Goal: Entertainment & Leisure: Consume media (video, audio)

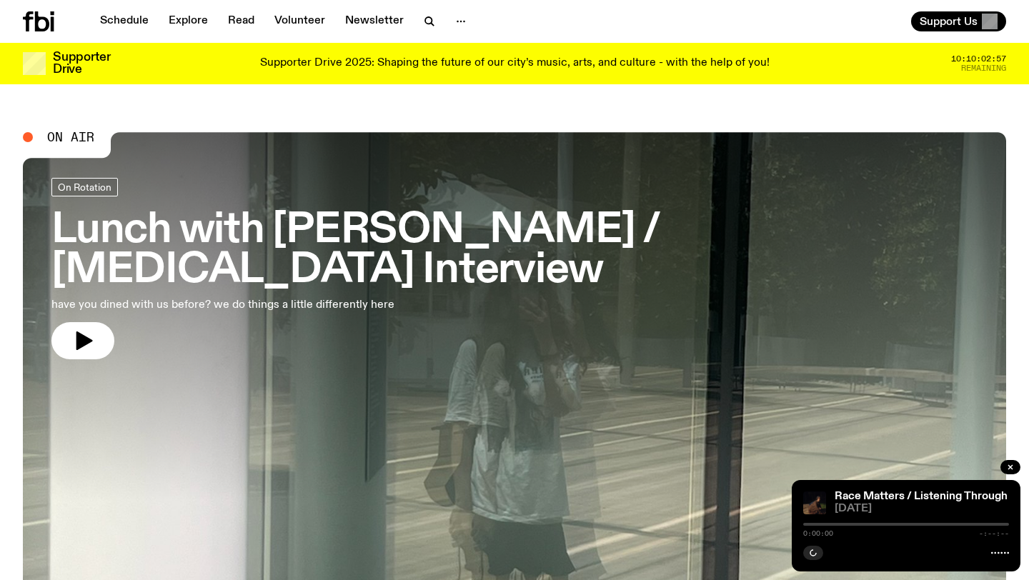
scroll to position [86, 0]
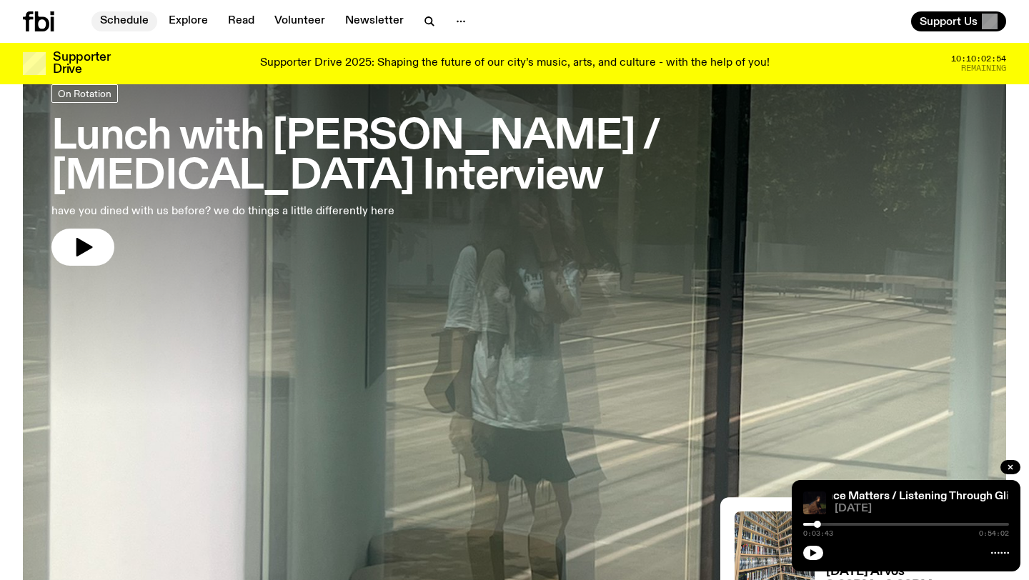
click at [123, 20] on link "Schedule" at bounding box center [124, 21] width 66 height 20
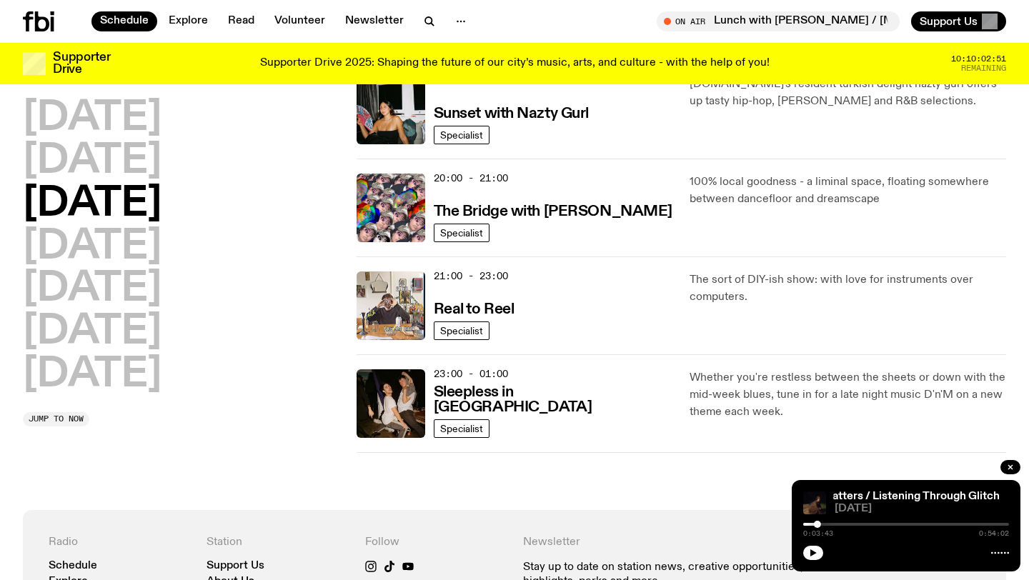
scroll to position [881, 0]
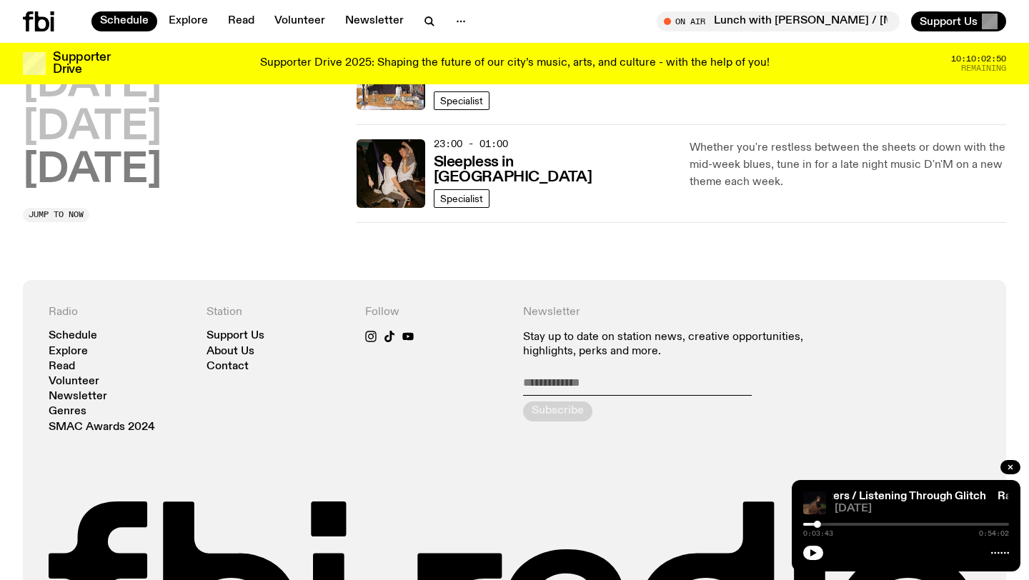
click at [75, 180] on h2 "[DATE]" at bounding box center [92, 171] width 139 height 40
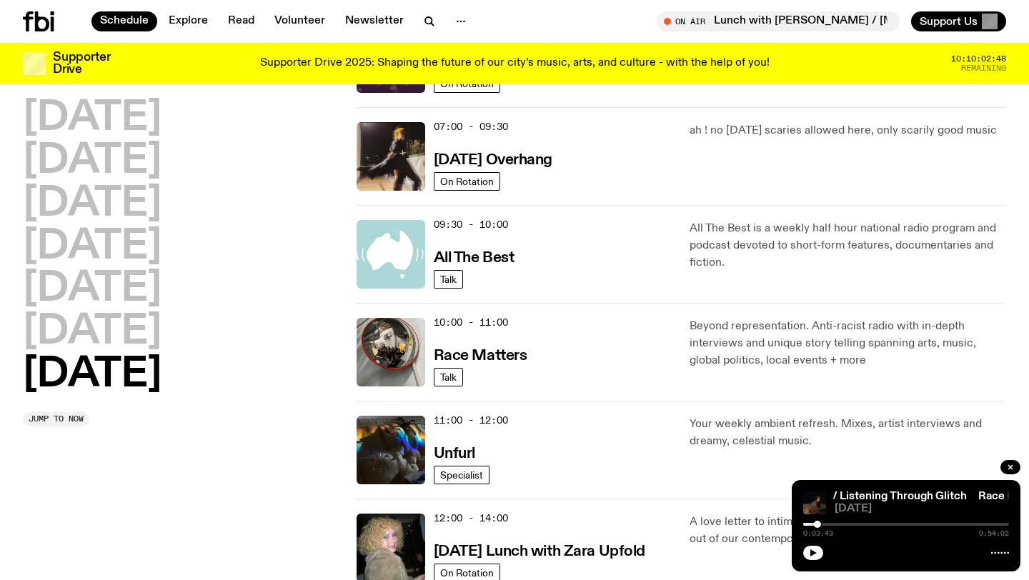
scroll to position [215, 0]
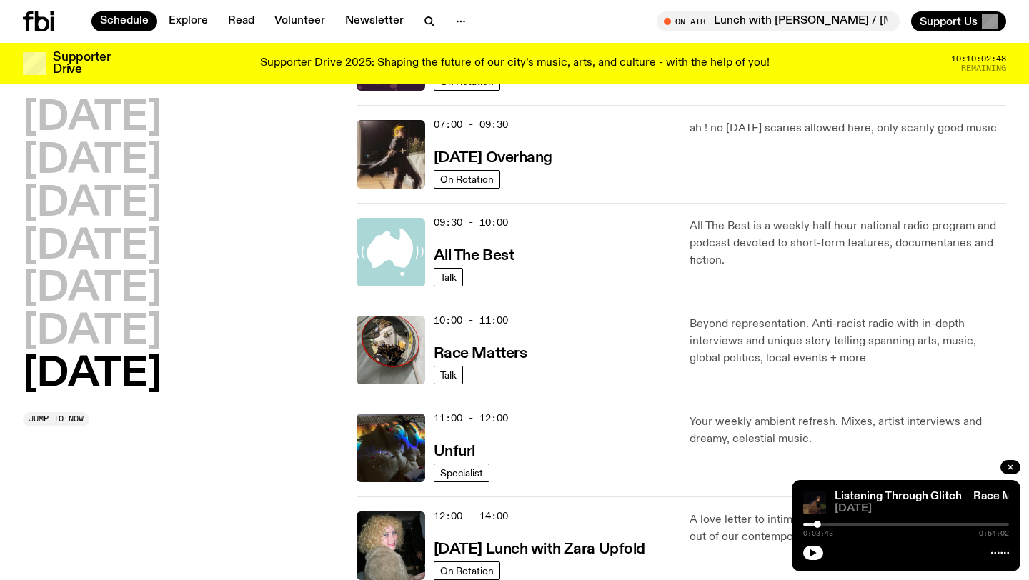
click at [402, 267] on img at bounding box center [391, 252] width 69 height 69
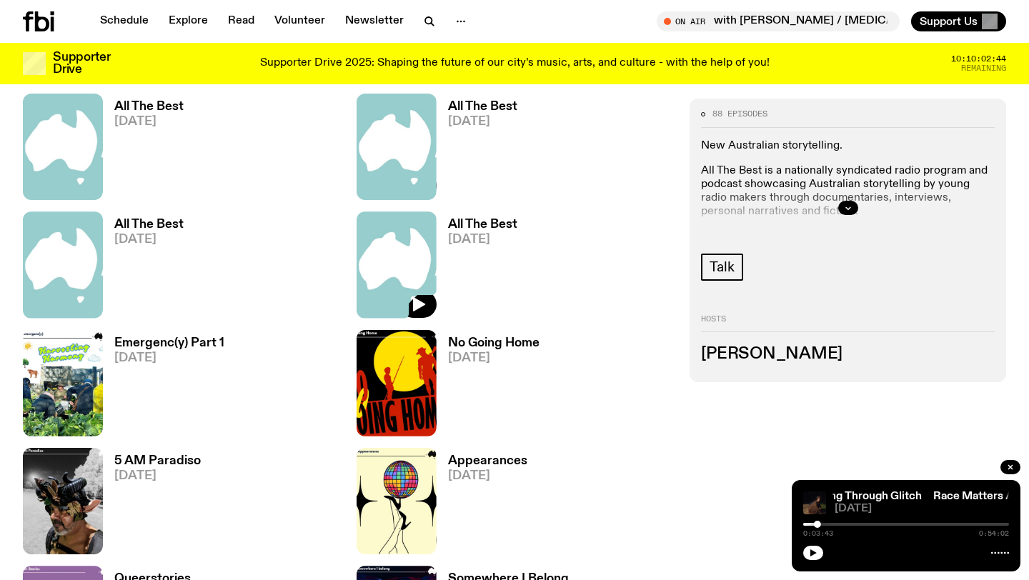
scroll to position [1092, 0]
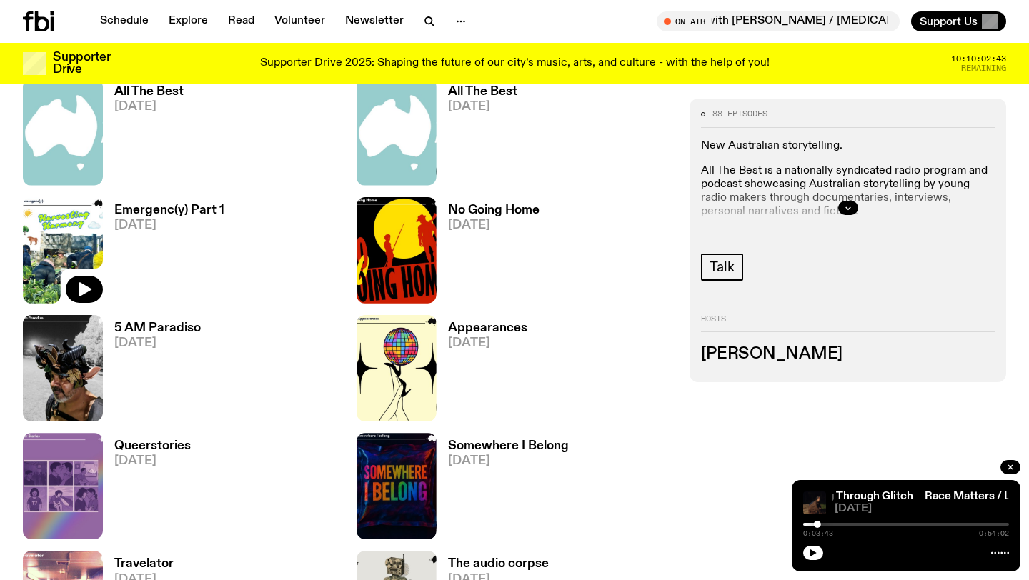
click at [66, 234] on img at bounding box center [63, 250] width 80 height 106
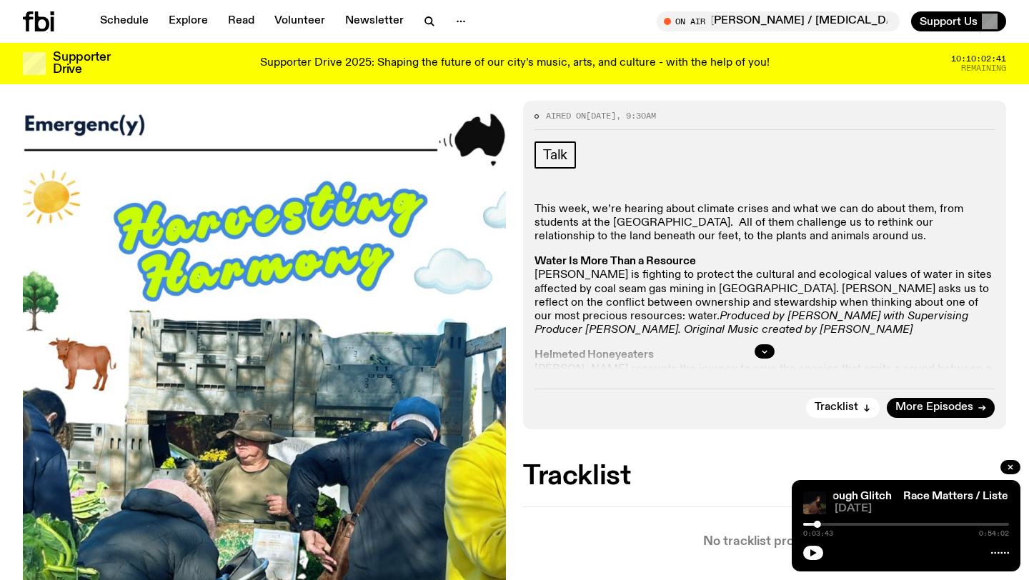
scroll to position [189, 0]
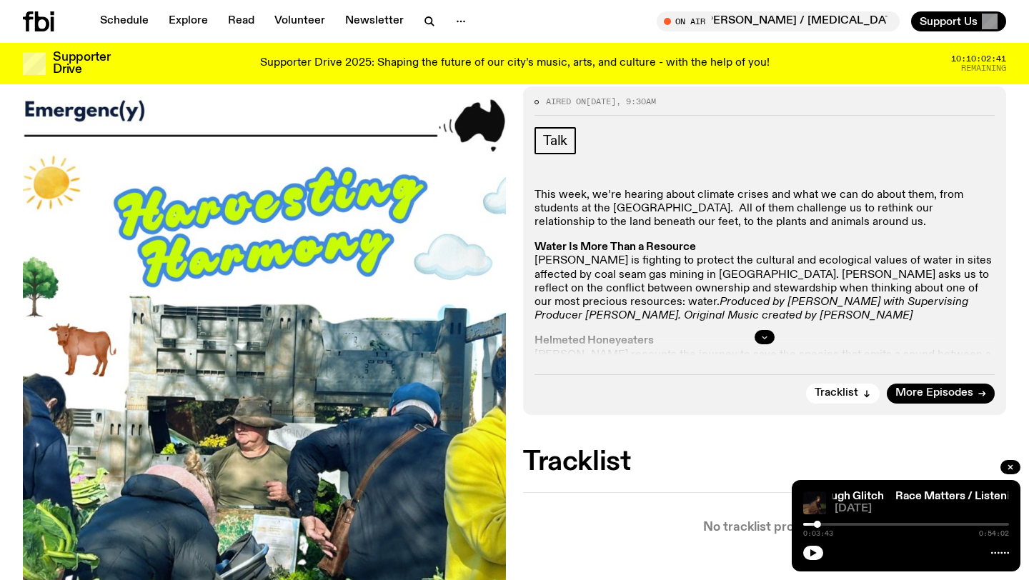
click at [771, 337] on button "button" at bounding box center [765, 337] width 20 height 14
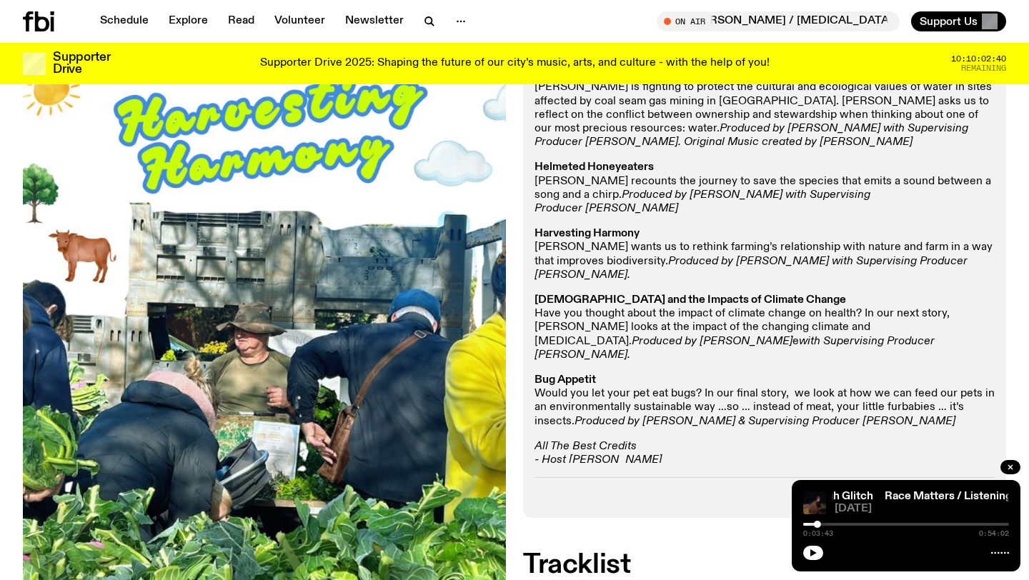
scroll to position [364, 0]
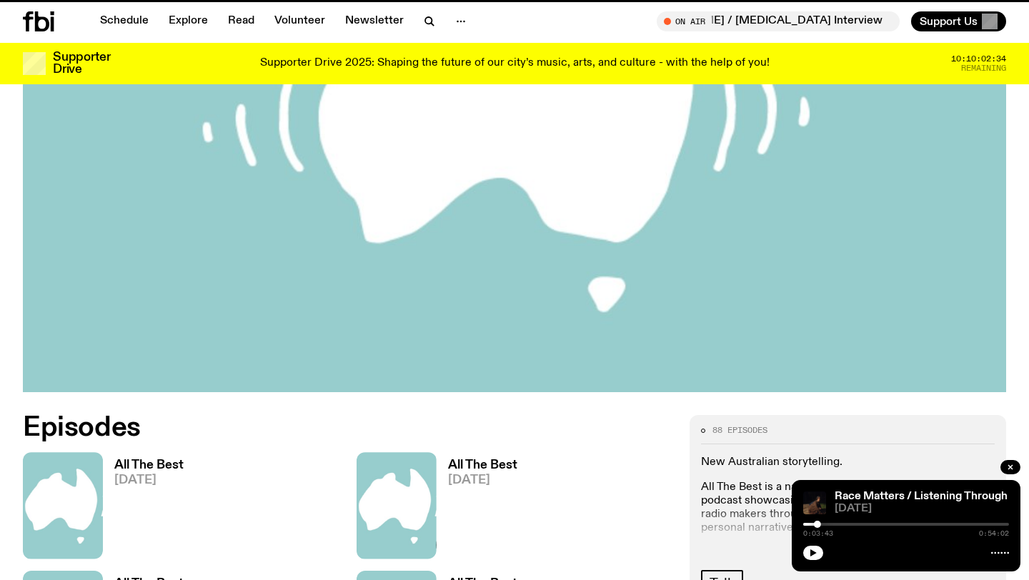
scroll to position [1092, 0]
